Goal: Browse casually

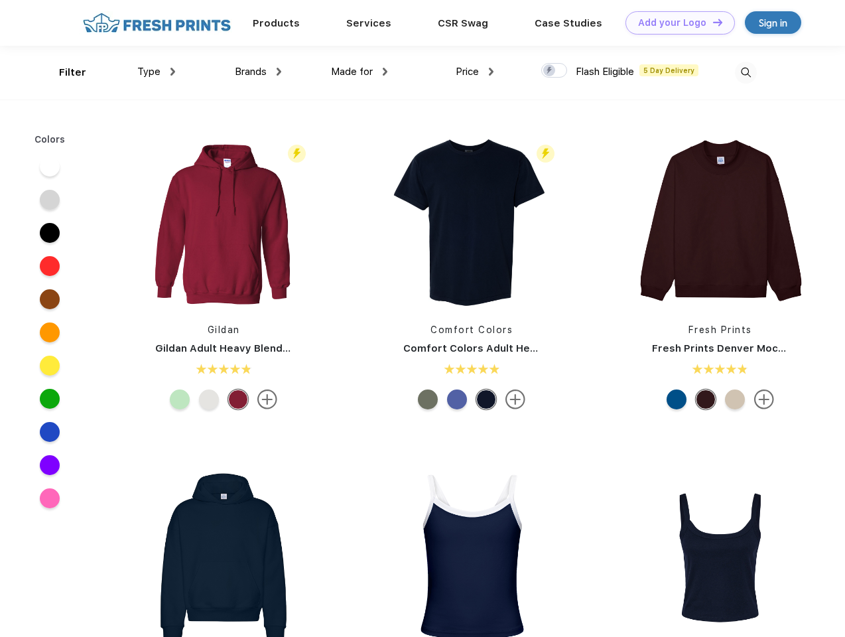
click at [676, 23] on link "Add your Logo Design Tool" at bounding box center [681, 22] width 110 height 23
click at [0, 0] on div "Design Tool" at bounding box center [0, 0] width 0 height 0
click at [712, 22] on link "Add your Logo Design Tool" at bounding box center [681, 22] width 110 height 23
click at [64, 72] on div "Filter" at bounding box center [72, 72] width 27 height 15
click at [157, 72] on span "Type" at bounding box center [148, 72] width 23 height 12
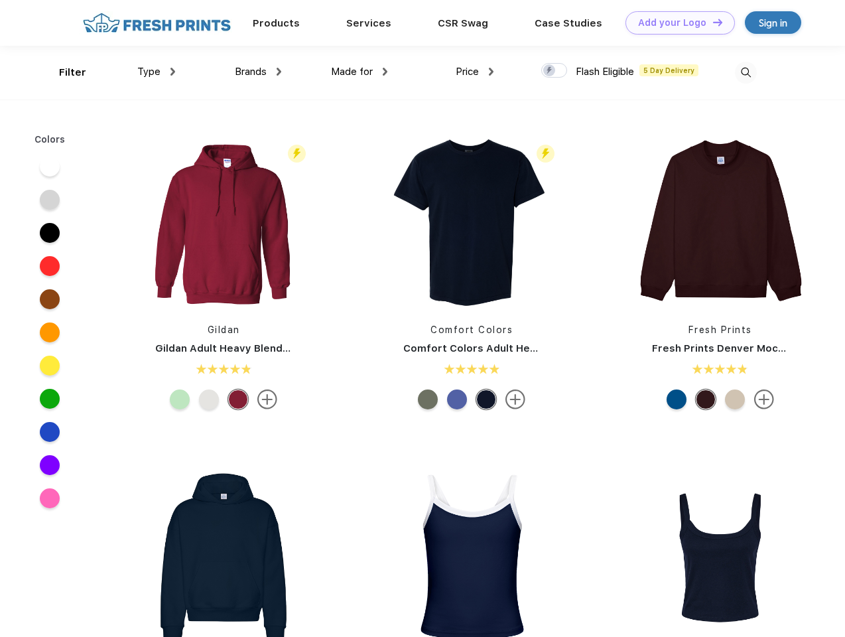
click at [258, 72] on span "Brands" at bounding box center [251, 72] width 32 height 12
click at [360, 72] on span "Made for" at bounding box center [352, 72] width 42 height 12
click at [475, 72] on span "Price" at bounding box center [467, 72] width 23 height 12
click at [555, 71] on div at bounding box center [555, 70] width 26 height 15
click at [550, 71] on input "checkbox" at bounding box center [546, 66] width 9 height 9
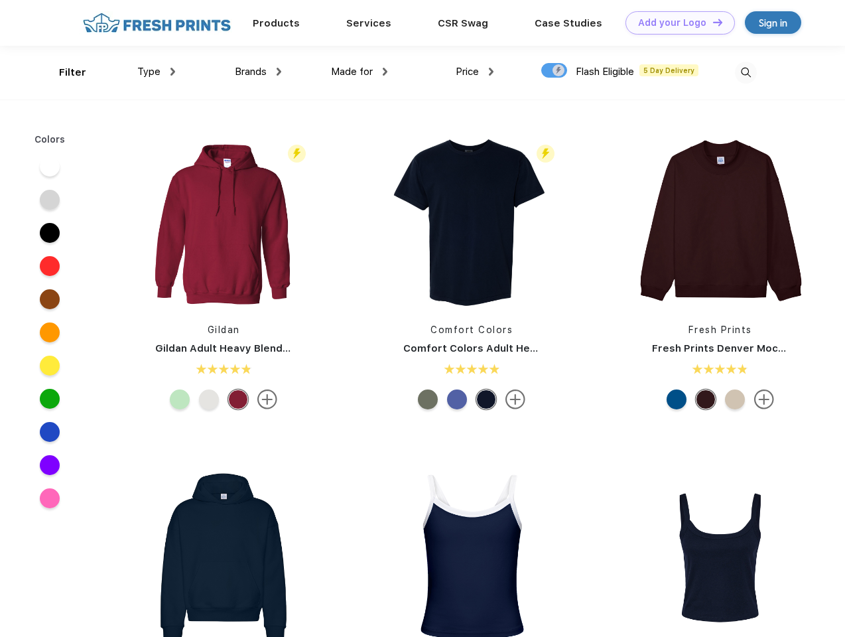
click at [746, 72] on img at bounding box center [746, 73] width 22 height 22
